Goal: Information Seeking & Learning: Find specific fact

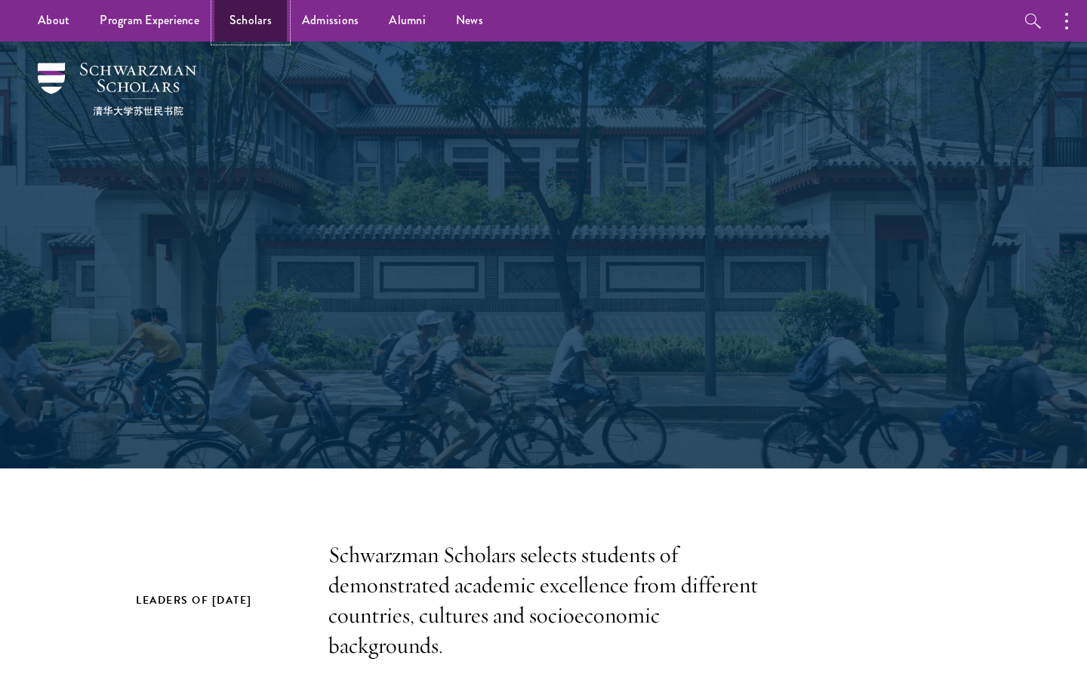
click at [261, 29] on link "Scholars" at bounding box center [250, 21] width 72 height 42
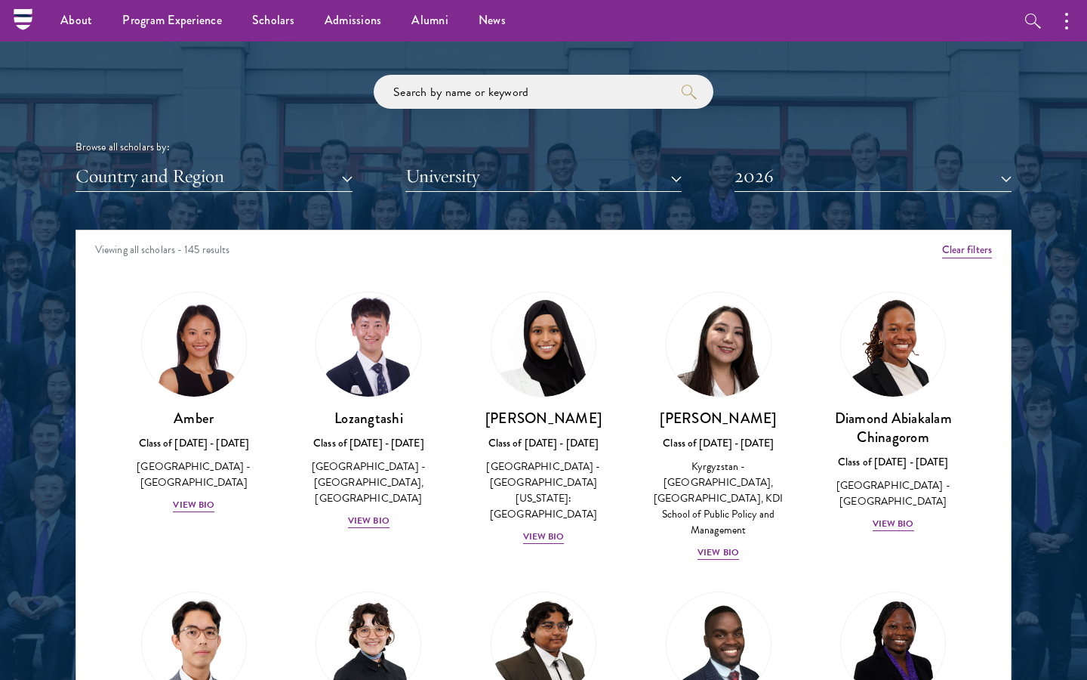
scroll to position [1648, 0]
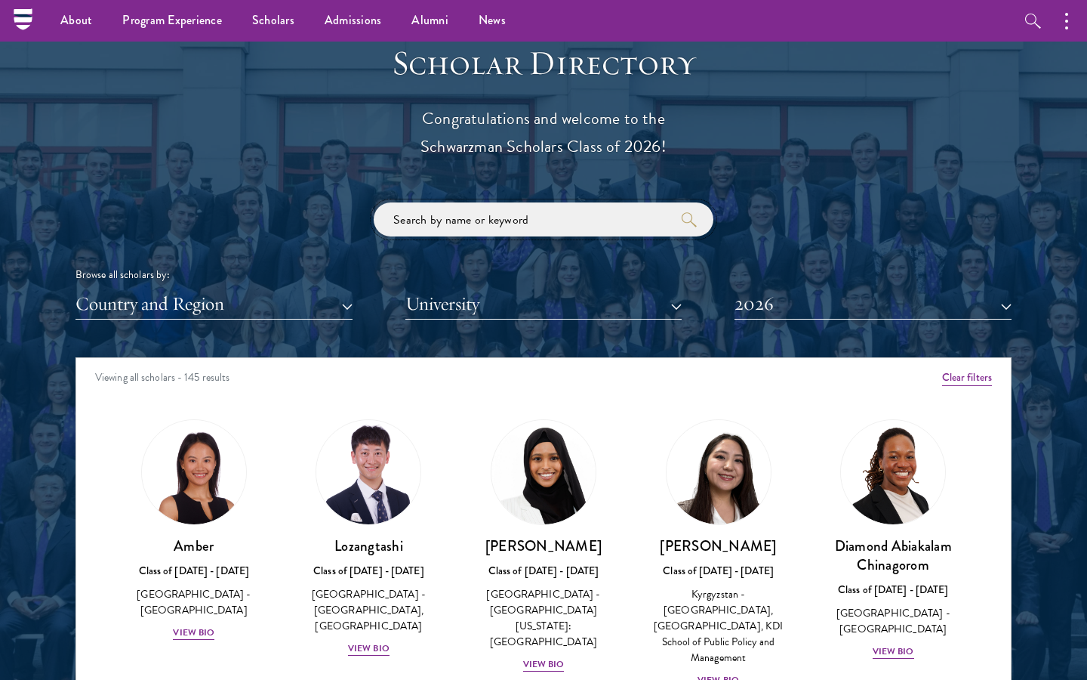
click at [429, 219] on input "search" at bounding box center [544, 219] width 340 height 34
type input "[DEMOGRAPHIC_DATA]"
click button "submit" at bounding box center [0, 0] width 0 height 0
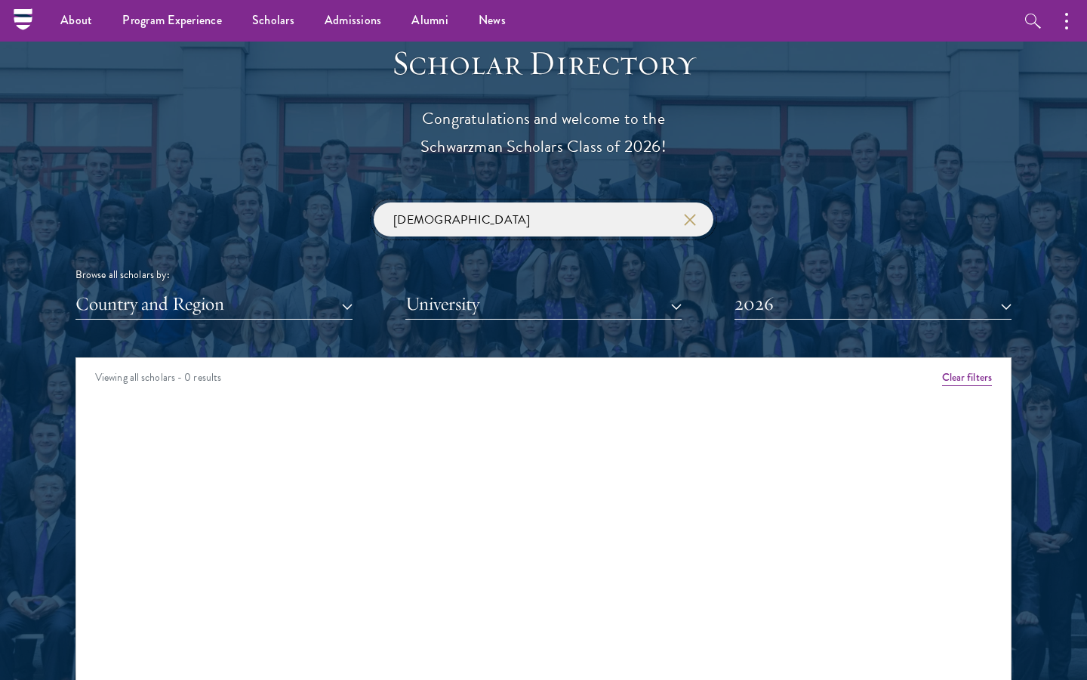
drag, startPoint x: 506, startPoint y: 218, endPoint x: 276, endPoint y: 193, distance: 231.0
click at [276, 196] on div "Scholar Directory Congratulations and welcome to the Schwarzman Scholars Class …" at bounding box center [544, 426] width 936 height 768
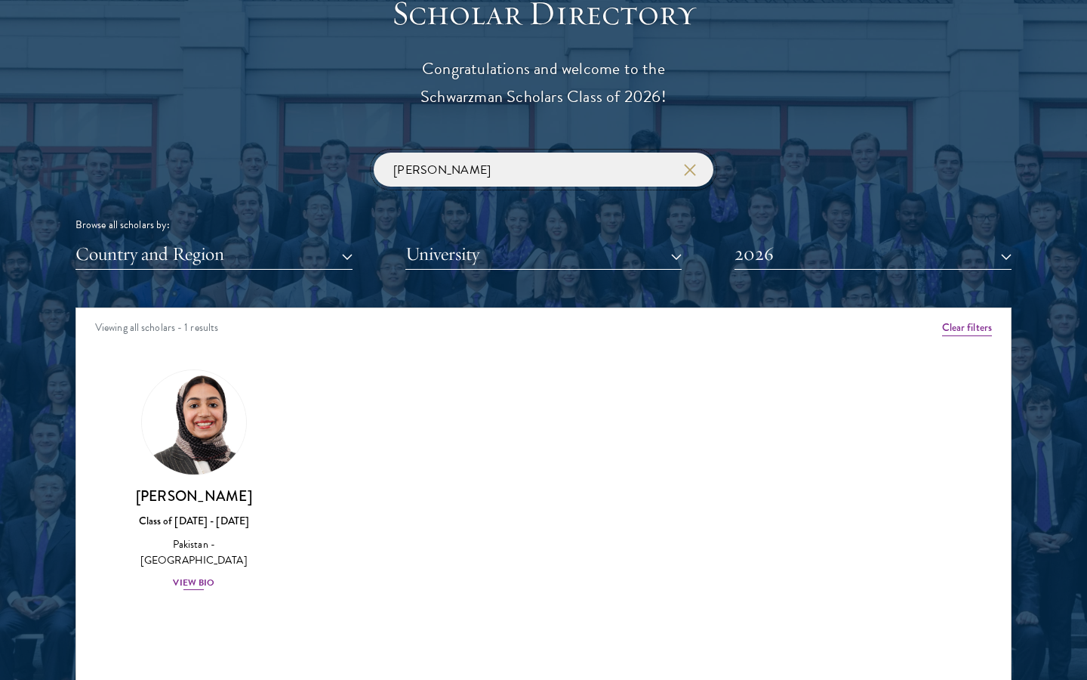
scroll to position [1704, 0]
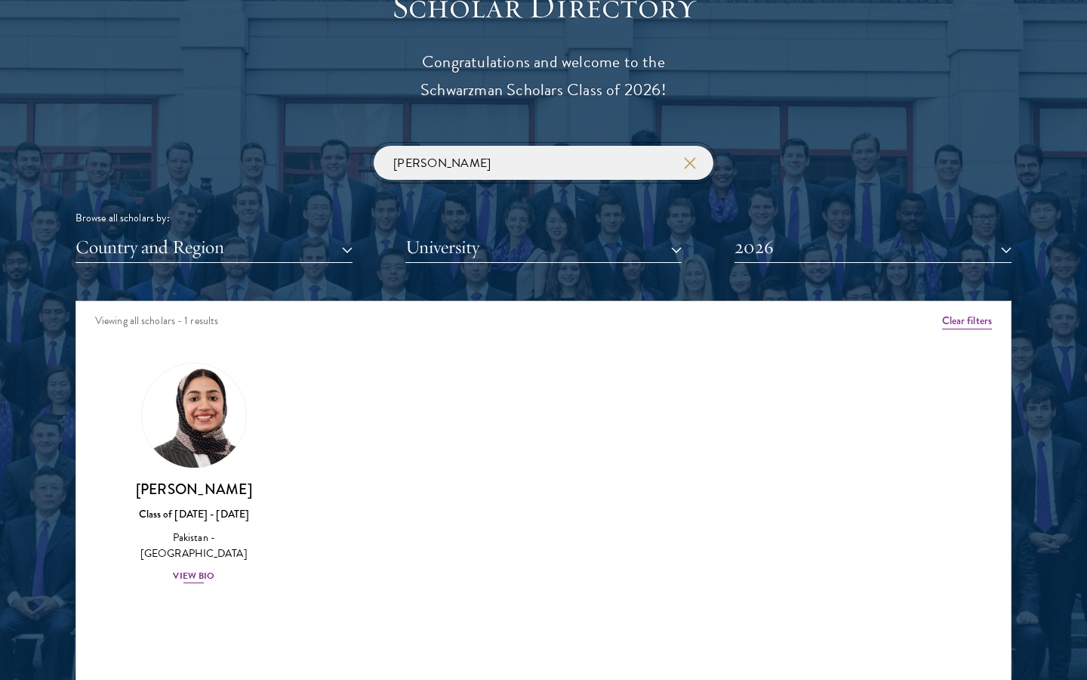
type input "[PERSON_NAME]"
click at [197, 569] on div "View Bio" at bounding box center [194, 576] width 42 height 14
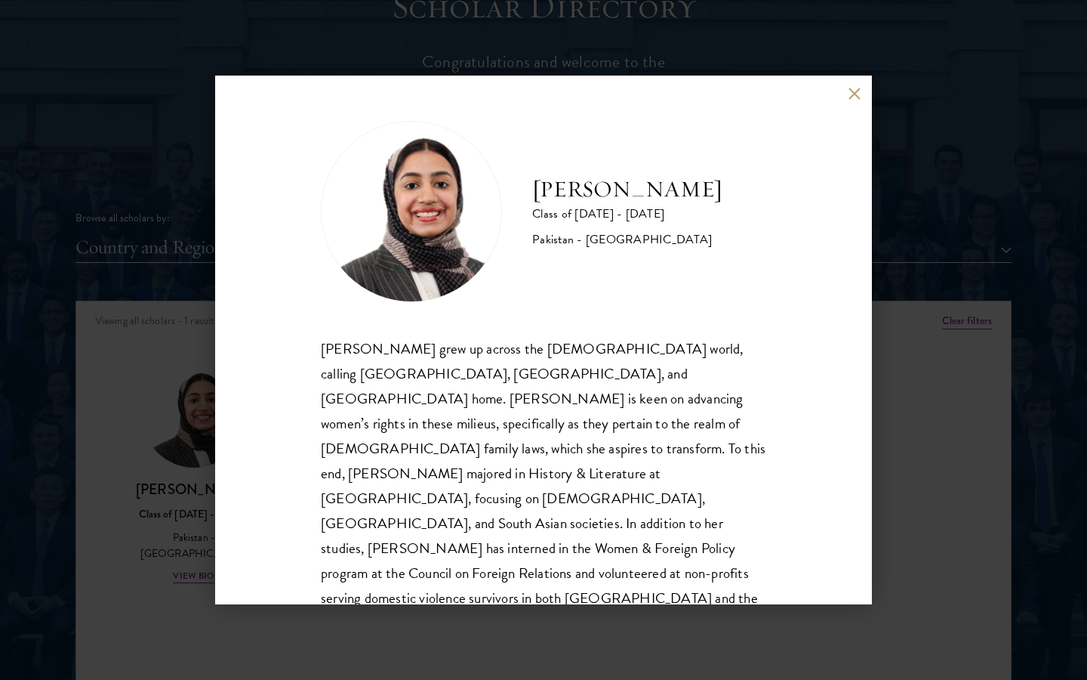
click at [852, 88] on button at bounding box center [854, 93] width 13 height 13
